Goal: Ask a question

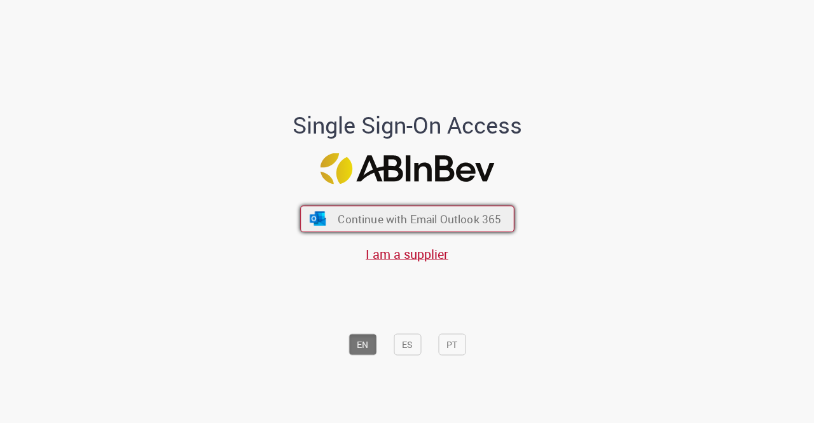
click at [474, 214] on span "Continue with Email Outlook 365" at bounding box center [419, 219] width 163 height 15
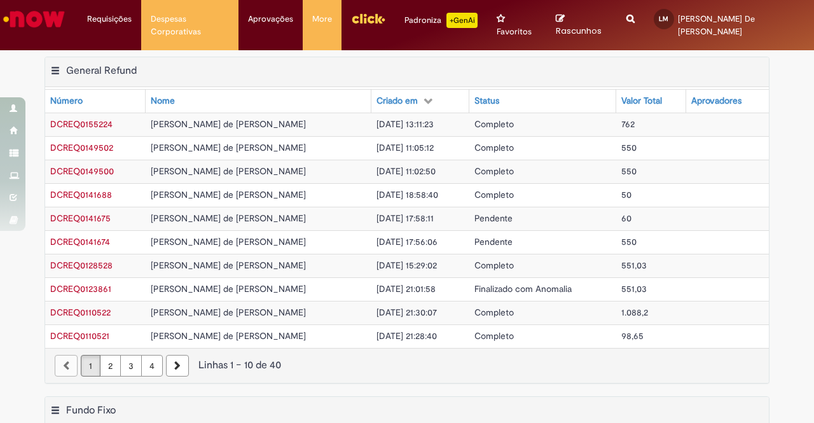
click at [48, 30] on img "Ir para a Homepage" at bounding box center [33, 18] width 65 height 25
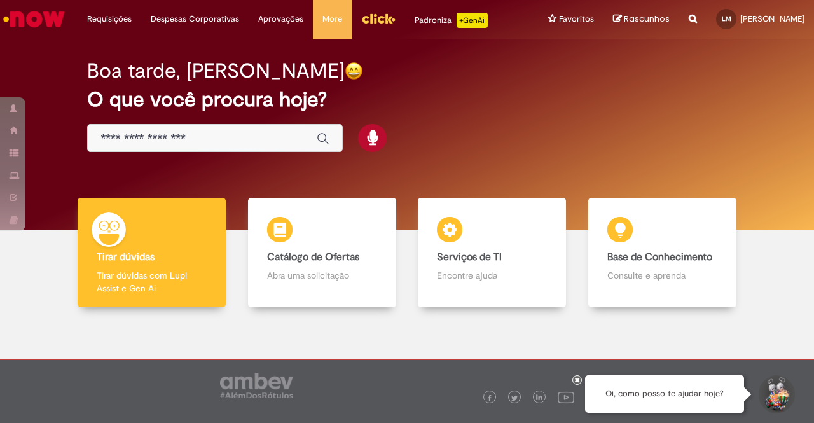
click at [777, 411] on button "Iniciar Conversa de Suporte" at bounding box center [775, 394] width 38 height 38
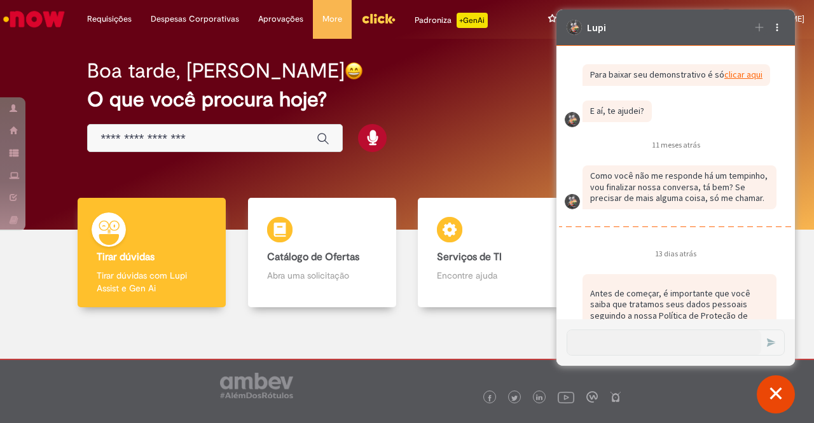
scroll to position [877, 0]
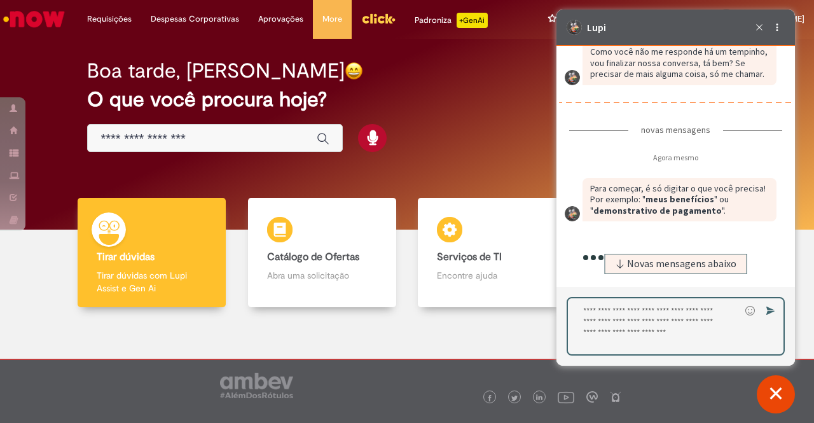
click at [652, 324] on textarea "Digite sua resposta aqui e pressione Enter para enviar" at bounding box center [654, 326] width 172 height 56
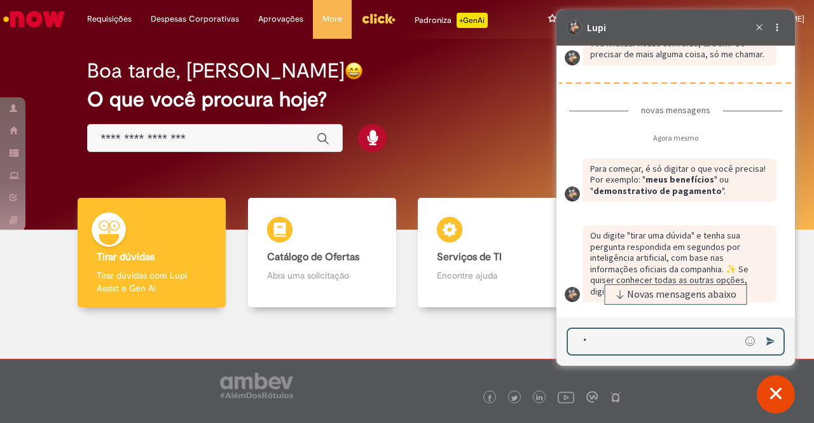
scroll to position [2536, 0]
type textarea "**********"
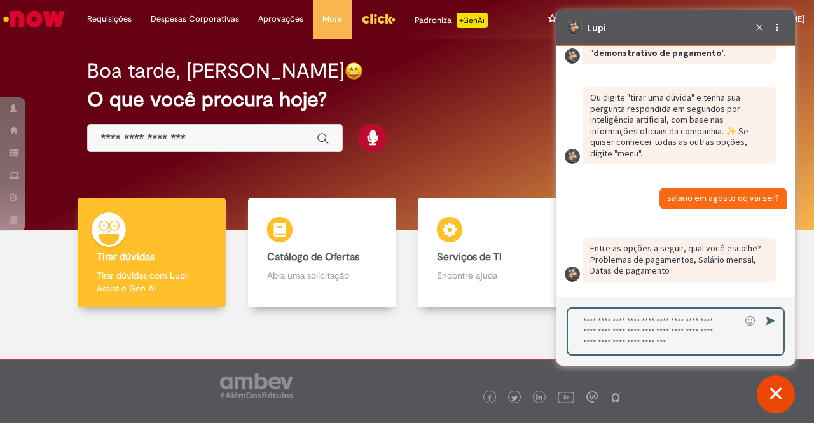
scroll to position [2672, 0]
click at [638, 267] on p "Entre as opções a seguir, qual você escolhe? Problemas de pagamentos, Salário m…" at bounding box center [679, 260] width 179 height 34
click at [628, 318] on textarea "Digite sua resposta aqui e pressione Enter para enviar" at bounding box center [654, 331] width 172 height 46
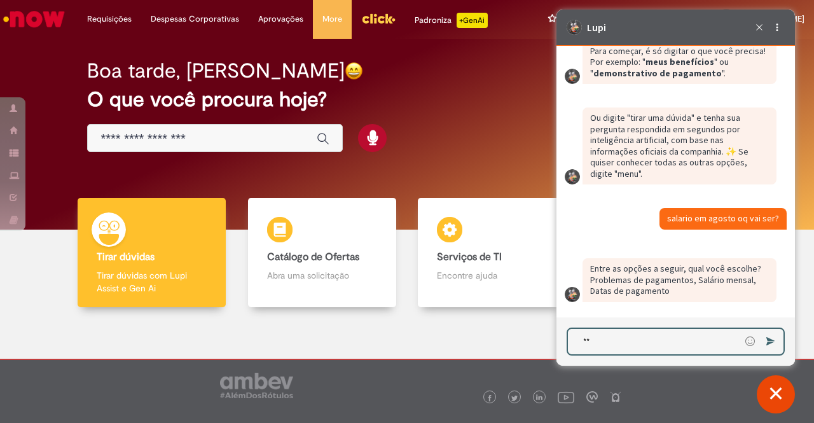
type textarea "*"
type textarea "**********"
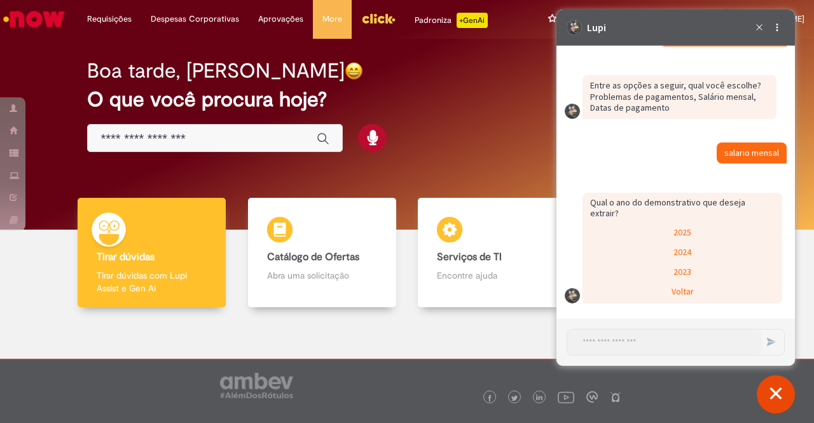
scroll to position [2824, 0]
click at [660, 231] on div "2025" at bounding box center [682, 233] width 197 height 19
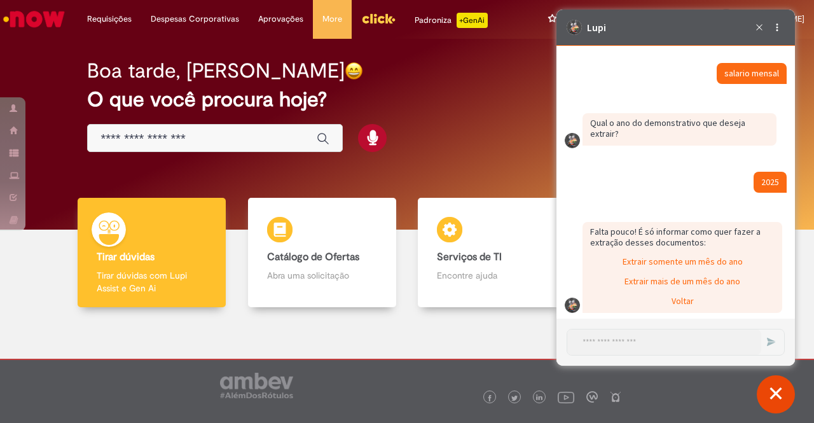
scroll to position [2925, 0]
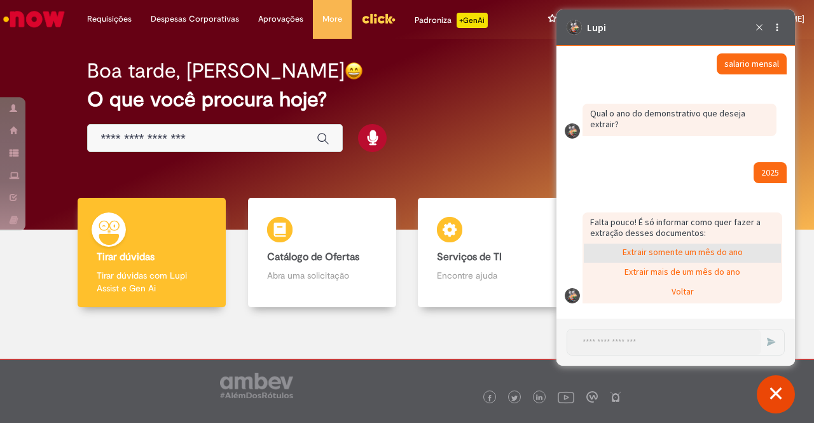
click at [662, 249] on div "Extrair somente um mês do ano" at bounding box center [682, 252] width 197 height 19
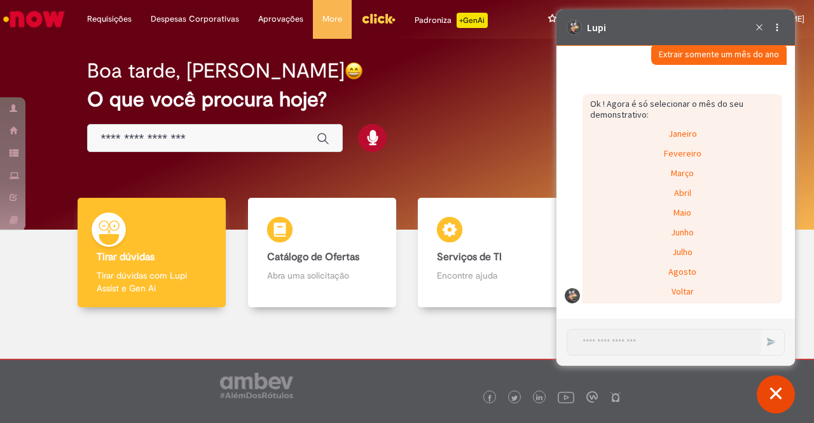
scroll to position [3152, 0]
click at [666, 270] on div "Agosto" at bounding box center [682, 272] width 197 height 19
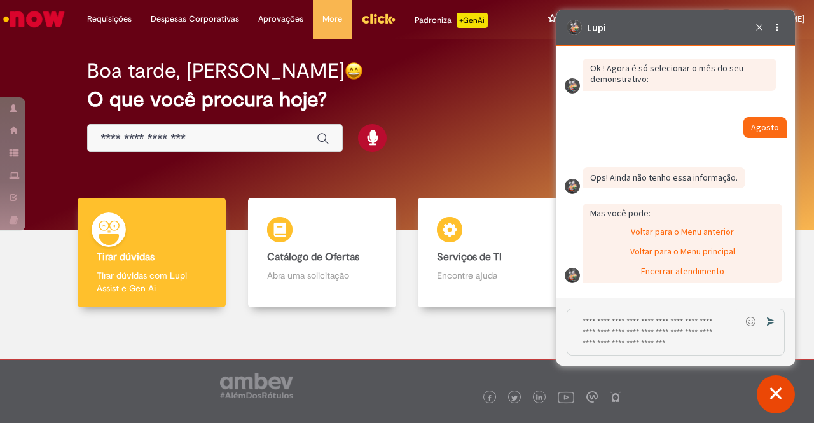
scroll to position [3189, 0]
click at [683, 233] on div "Voltar para o Menu anterior" at bounding box center [682, 232] width 197 height 19
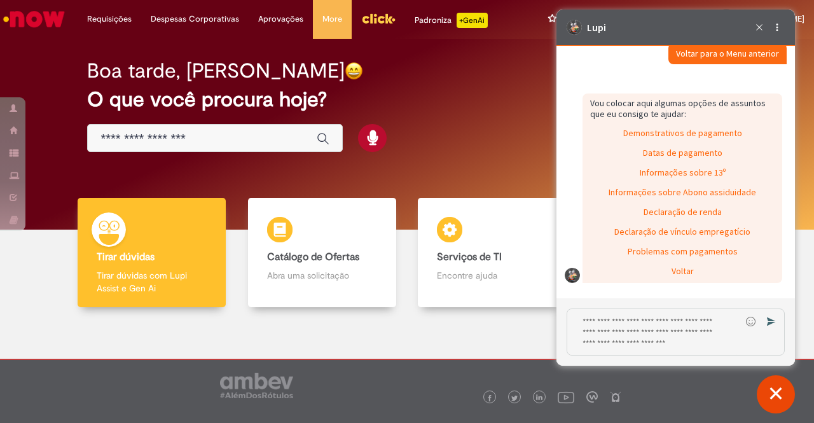
scroll to position [3379, 0]
click at [691, 282] on div "Voltar" at bounding box center [682, 272] width 197 height 19
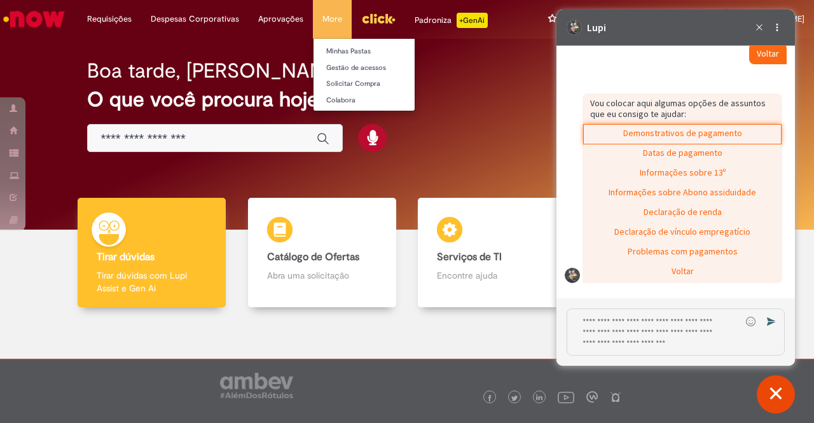
scroll to position [3480, 0]
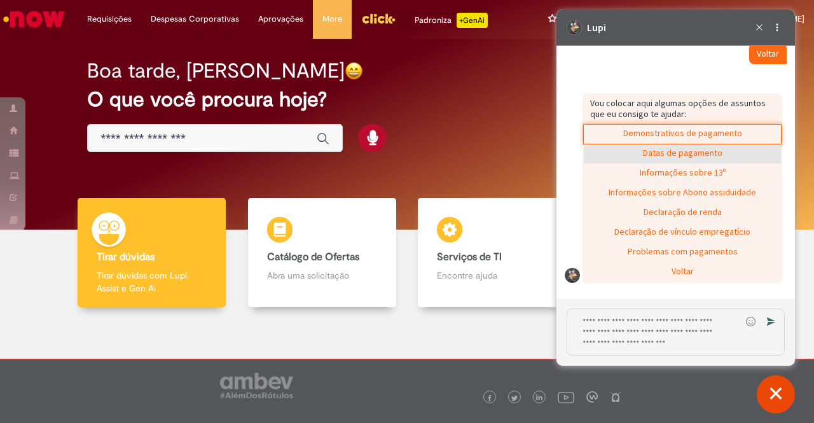
click at [723, 157] on div "Datas de pagamento" at bounding box center [682, 153] width 197 height 19
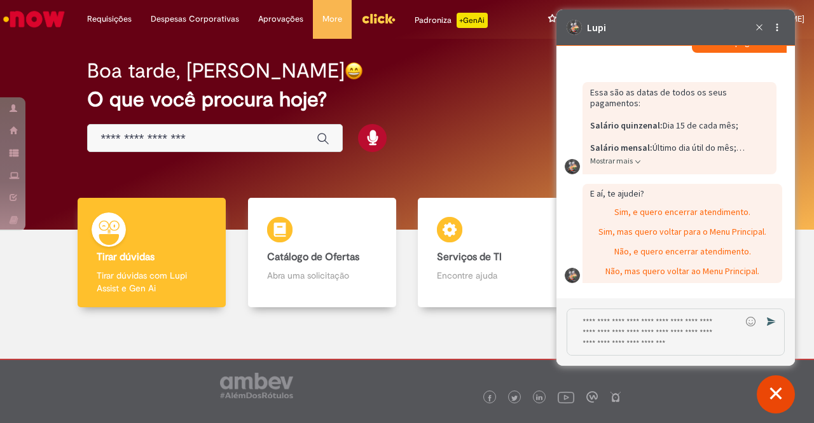
scroll to position [3616, 0]
click at [740, 236] on div "Sim, mas quero voltar para o Menu Principal." at bounding box center [682, 232] width 197 height 19
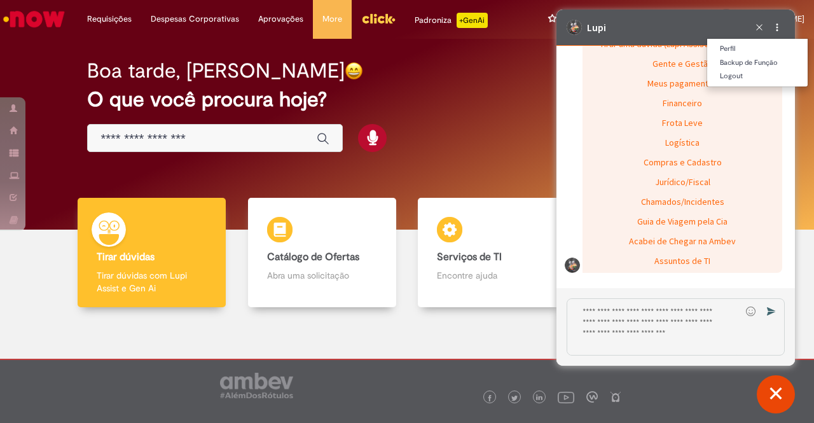
scroll to position [3854, 0]
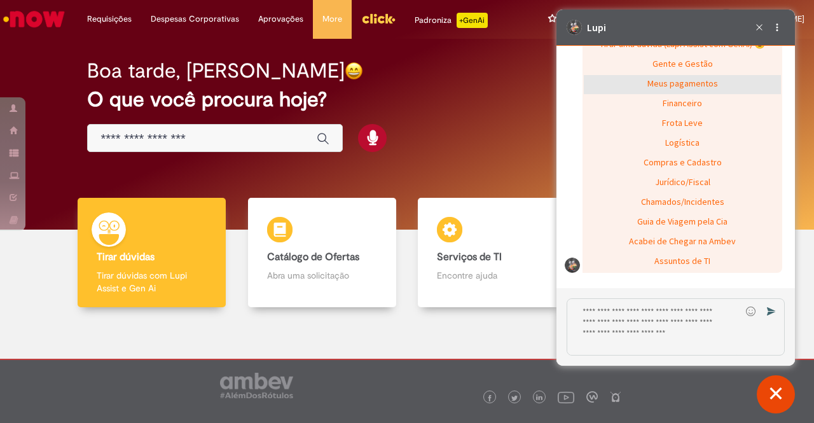
click at [680, 94] on div "Meus pagamentos" at bounding box center [682, 84] width 197 height 19
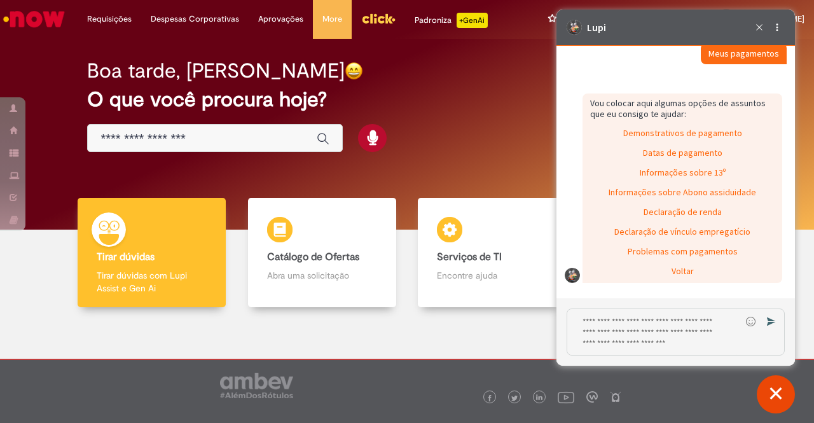
scroll to position [3886, 0]
click at [694, 183] on div "Informações sobre 13º" at bounding box center [682, 173] width 197 height 19
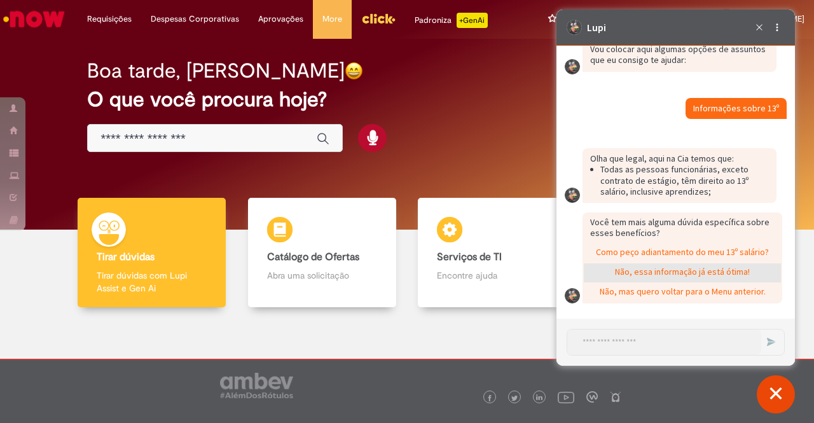
scroll to position [3961, 0]
